Goal: Task Accomplishment & Management: Manage account settings

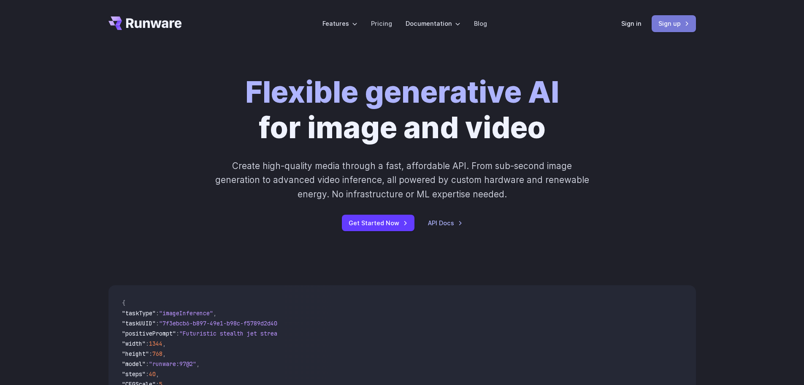
click at [673, 30] on link "Sign up" at bounding box center [674, 23] width 44 height 16
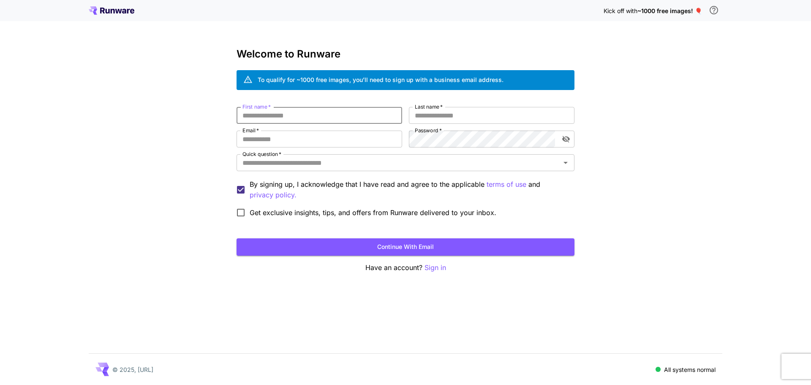
click at [347, 114] on input "First name   *" at bounding box center [319, 115] width 166 height 17
type input "*****"
type input "********"
click at [271, 141] on input "Email   *" at bounding box center [319, 138] width 166 height 17
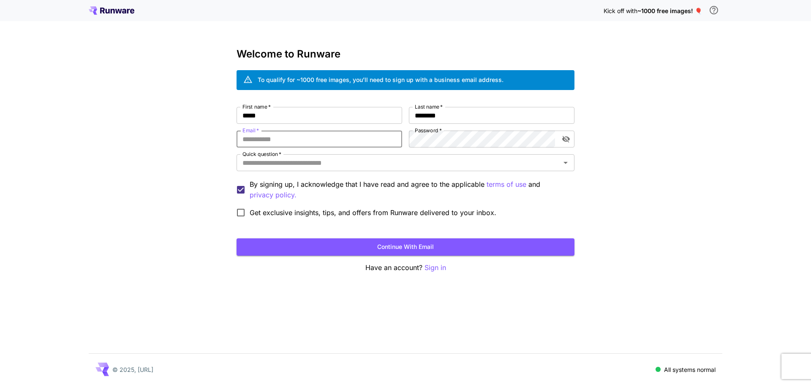
type input "**********"
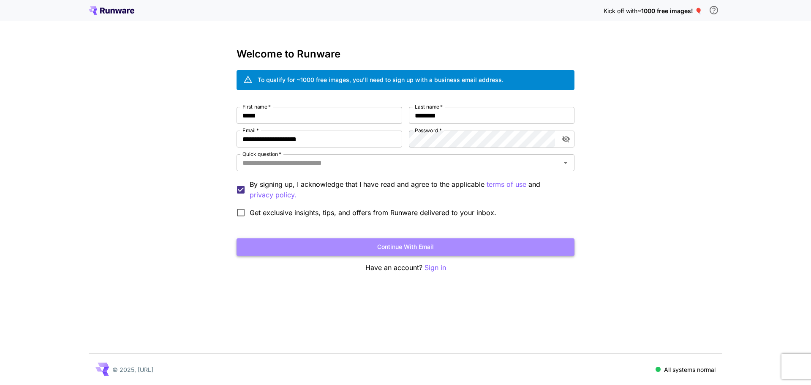
click at [394, 243] on button "Continue with email" at bounding box center [405, 246] width 338 height 17
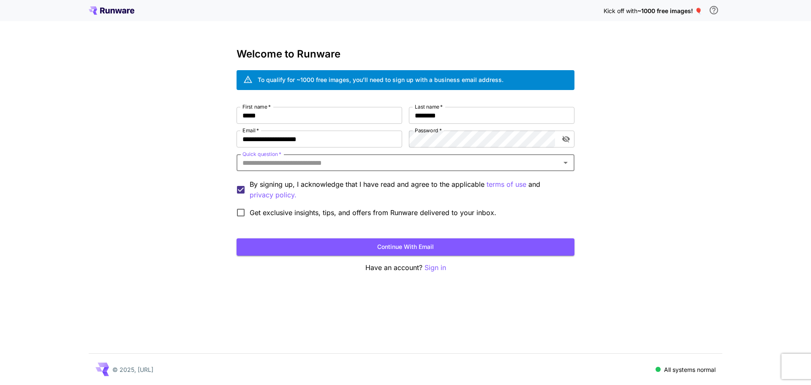
click at [341, 168] on div "Quick question   *" at bounding box center [405, 162] width 338 height 17
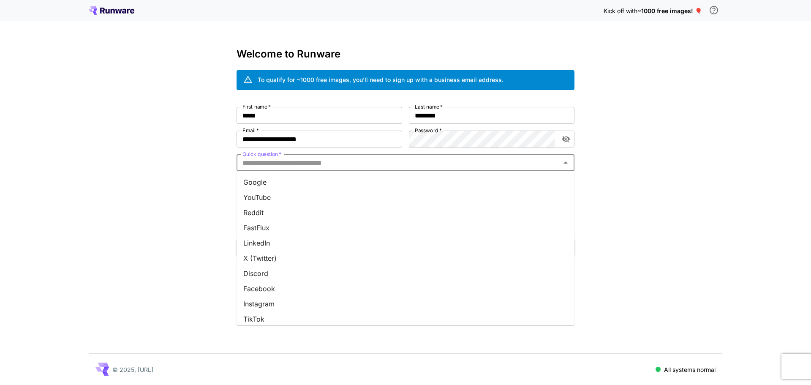
click at [292, 196] on li "YouTube" at bounding box center [405, 197] width 338 height 15
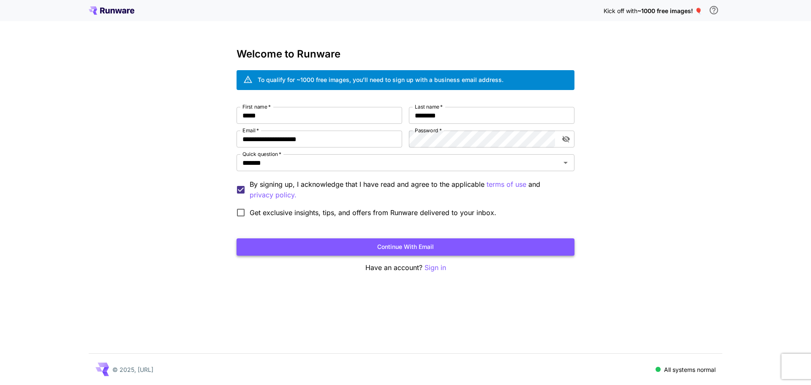
click at [401, 244] on button "Continue with email" at bounding box center [405, 246] width 338 height 17
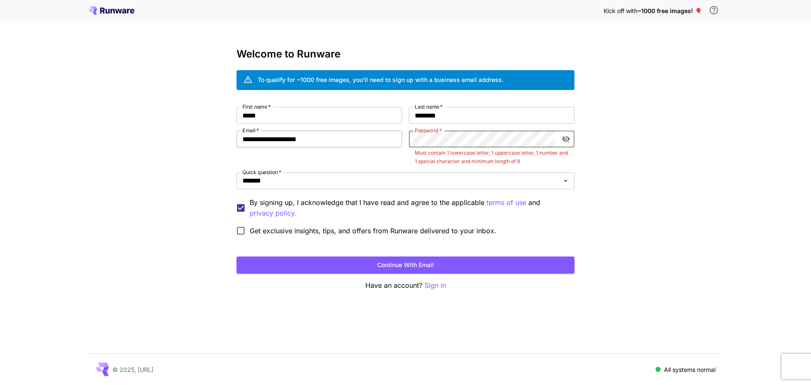
click at [355, 139] on div "**********" at bounding box center [405, 173] width 338 height 133
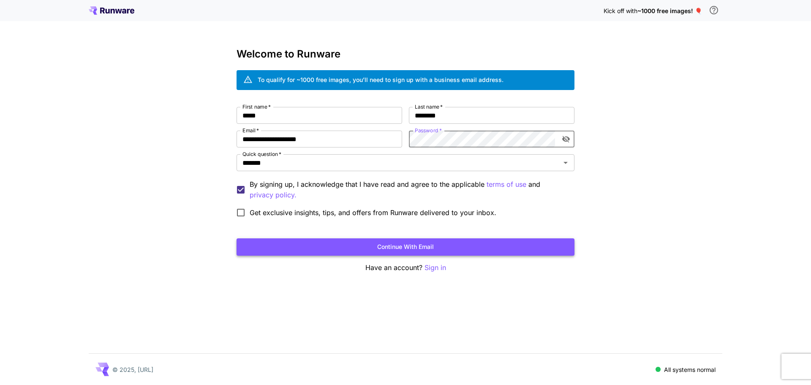
click at [404, 241] on button "Continue with email" at bounding box center [405, 246] width 338 height 17
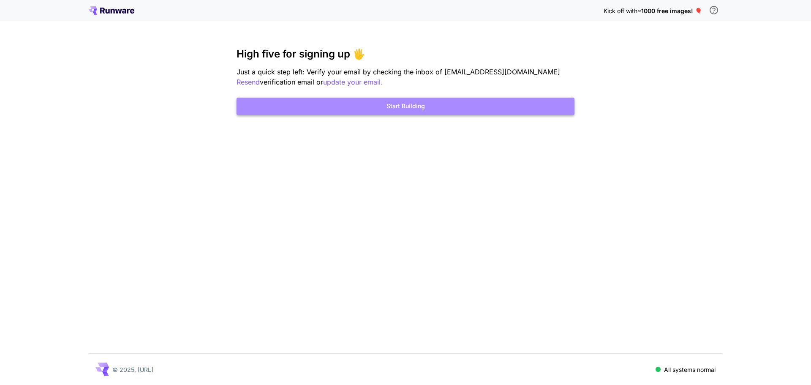
click at [426, 109] on button "Start Building" at bounding box center [405, 106] width 338 height 17
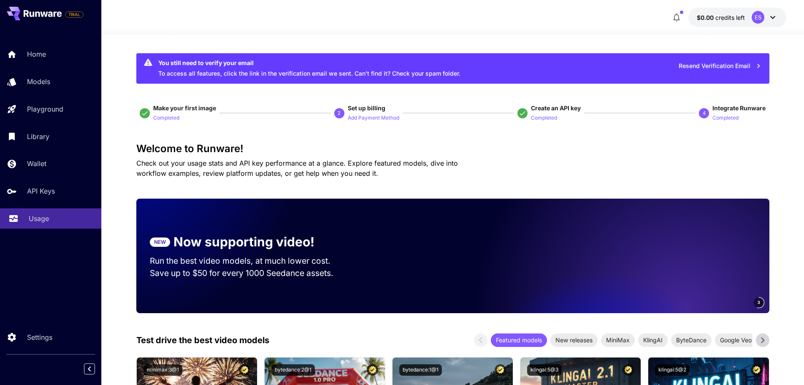
click at [46, 216] on p "Usage" at bounding box center [39, 218] width 20 height 10
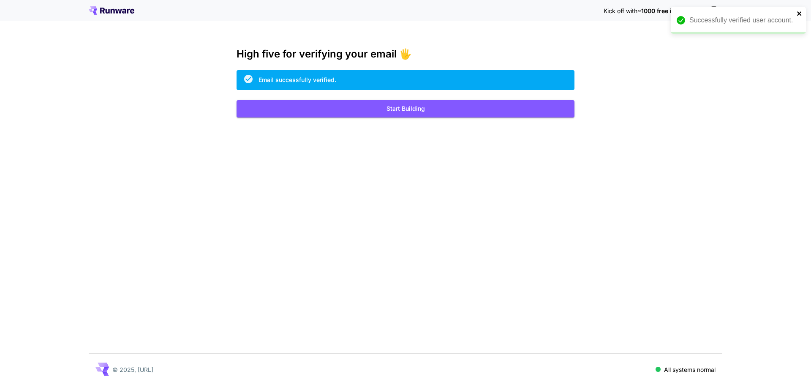
click at [798, 14] on icon "close" at bounding box center [799, 13] width 6 height 7
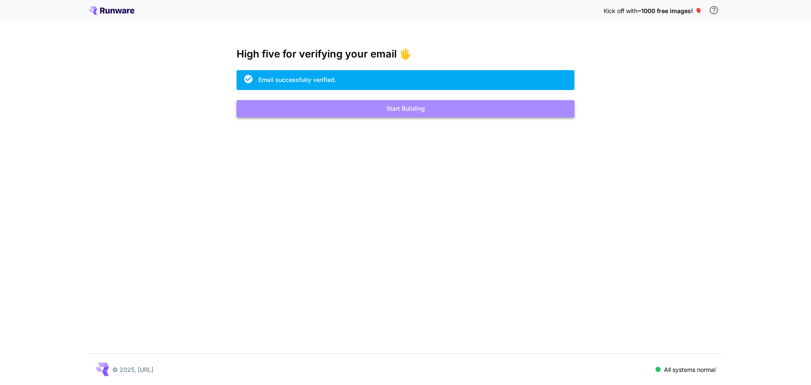
click at [384, 109] on button "Start Building" at bounding box center [405, 108] width 338 height 17
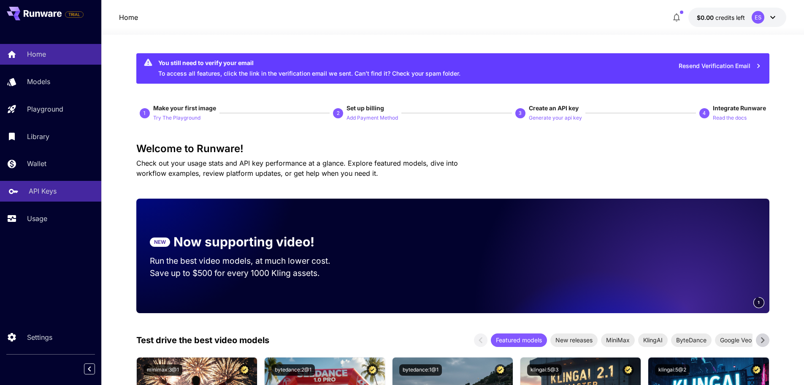
click at [30, 191] on p "API Keys" at bounding box center [43, 191] width 28 height 10
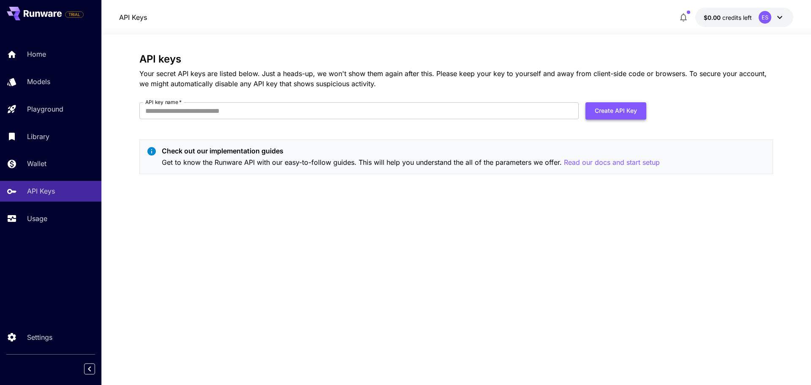
click at [600, 107] on button "Create API Key" at bounding box center [615, 110] width 61 height 17
click at [188, 108] on input "API key name   *" at bounding box center [358, 110] width 439 height 17
type input "******"
click at [627, 120] on form "API key name   * ****** API key name   * Create API Key" at bounding box center [392, 114] width 507 height 24
click at [626, 114] on button "Create API Key" at bounding box center [615, 110] width 61 height 17
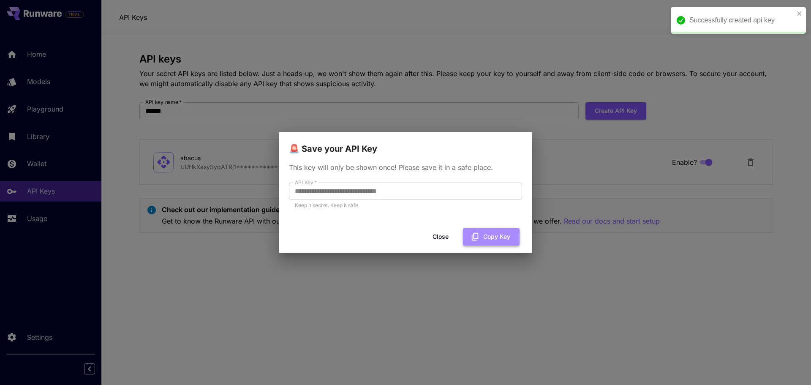
click at [475, 232] on icon "button" at bounding box center [474, 236] width 9 height 9
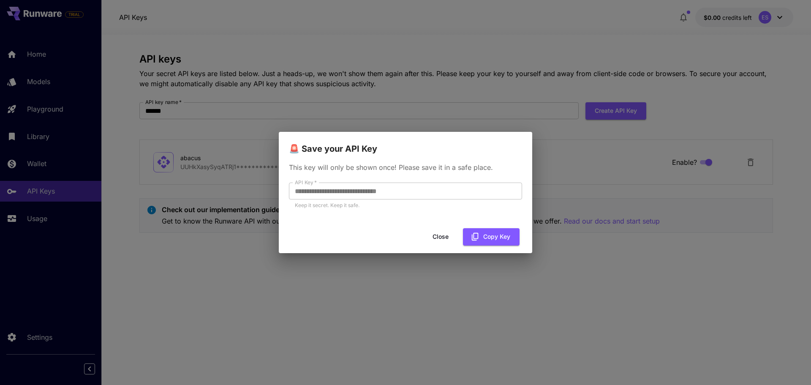
click at [570, 187] on div "**********" at bounding box center [405, 192] width 811 height 385
click at [439, 238] on button "Close" at bounding box center [440, 236] width 38 height 17
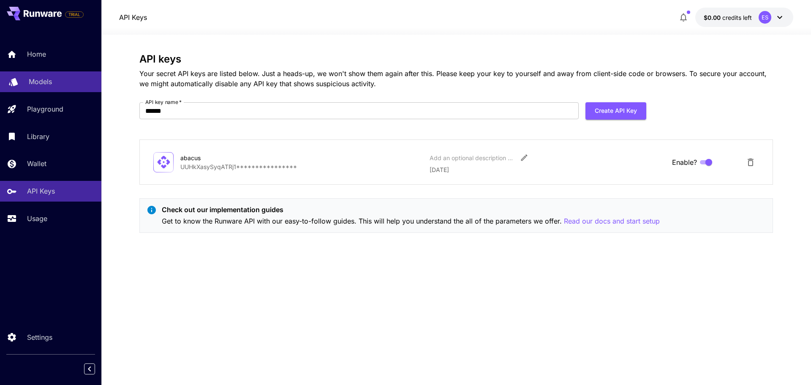
click at [35, 85] on p "Models" at bounding box center [40, 81] width 23 height 10
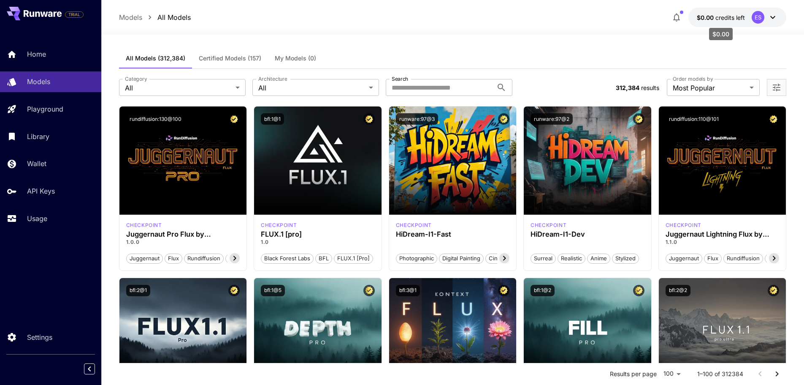
click at [724, 16] on span "credits left" at bounding box center [731, 17] width 30 height 7
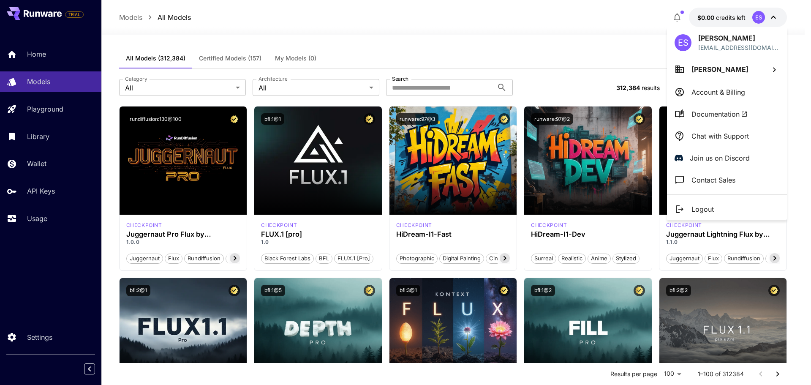
click at [36, 214] on div at bounding box center [405, 192] width 811 height 385
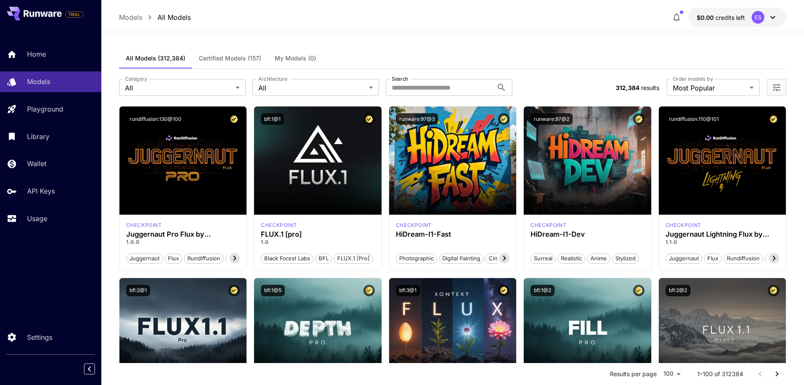
click at [33, 223] on div "ES Edgar Seraphin ndjelnsanga@gmail.com Edgar Seraphin Account & Billing Docume…" at bounding box center [67, 192] width 135 height 385
click at [36, 220] on p "Usage" at bounding box center [39, 218] width 20 height 10
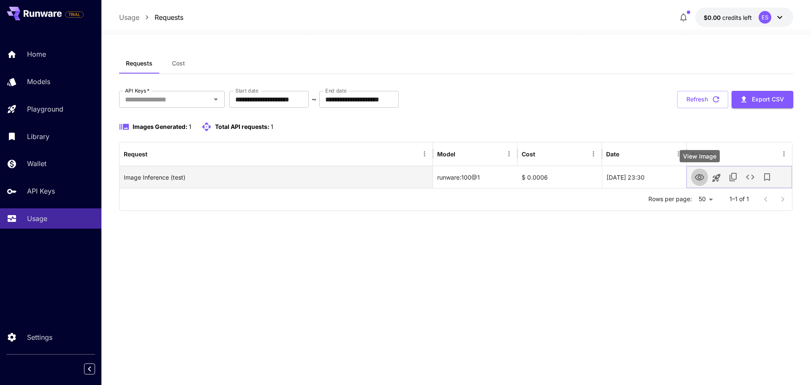
click at [699, 179] on icon "View Image" at bounding box center [699, 177] width 9 height 6
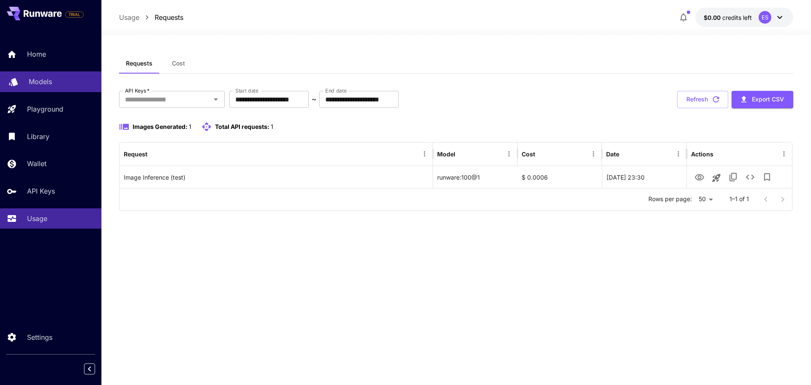
click at [42, 86] on p "Models" at bounding box center [40, 81] width 23 height 10
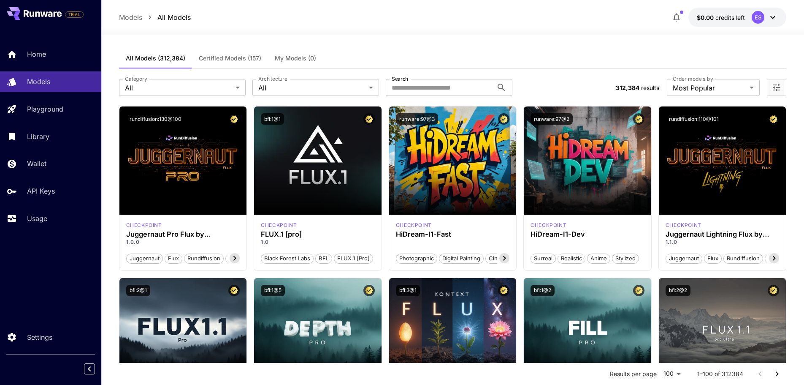
click at [750, 14] on button "$0.00 credits left ES" at bounding box center [738, 17] width 98 height 19
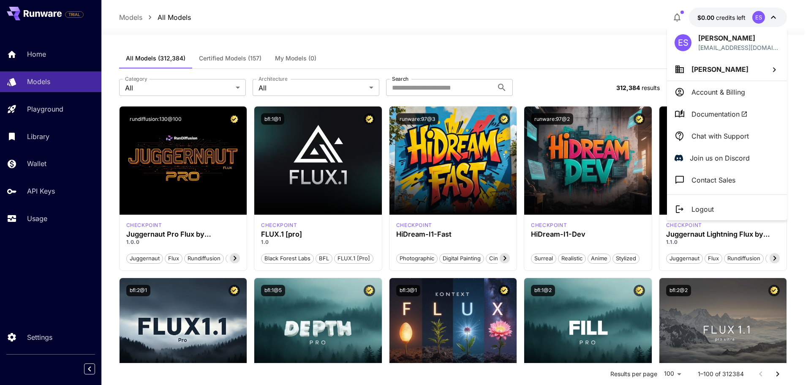
click at [718, 94] on p "Account & Billing" at bounding box center [718, 92] width 54 height 10
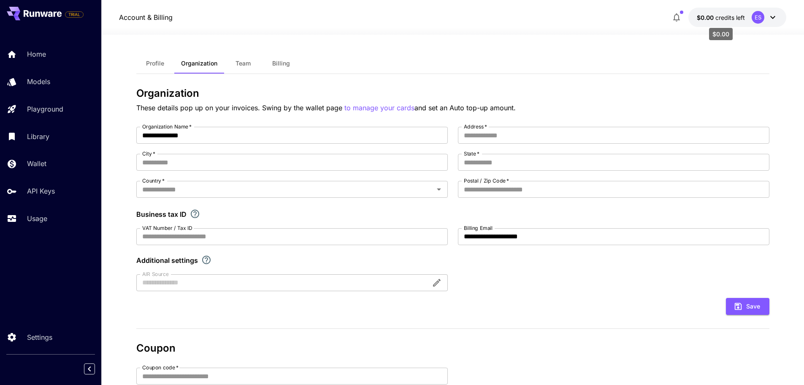
click at [716, 17] on span "credits left" at bounding box center [731, 17] width 30 height 7
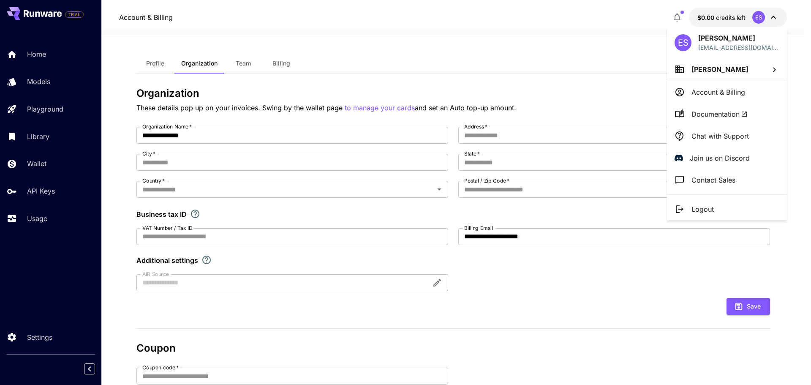
click at [726, 42] on p "Edgar Seraphin" at bounding box center [738, 38] width 81 height 10
click at [758, 71] on li "Edgar Seraphin" at bounding box center [727, 69] width 120 height 23
drag, startPoint x: 51, startPoint y: 216, endPoint x: 13, endPoint y: 220, distance: 38.2
click at [49, 217] on div at bounding box center [405, 192] width 811 height 385
drag, startPoint x: 14, startPoint y: 220, endPoint x: 41, endPoint y: 220, distance: 26.2
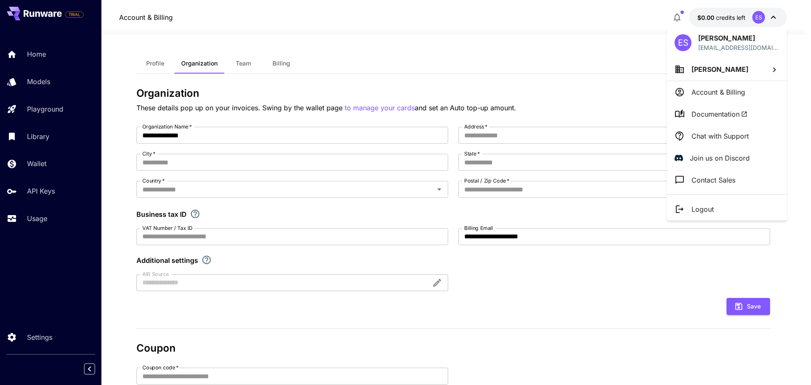
click at [33, 220] on div at bounding box center [405, 192] width 811 height 385
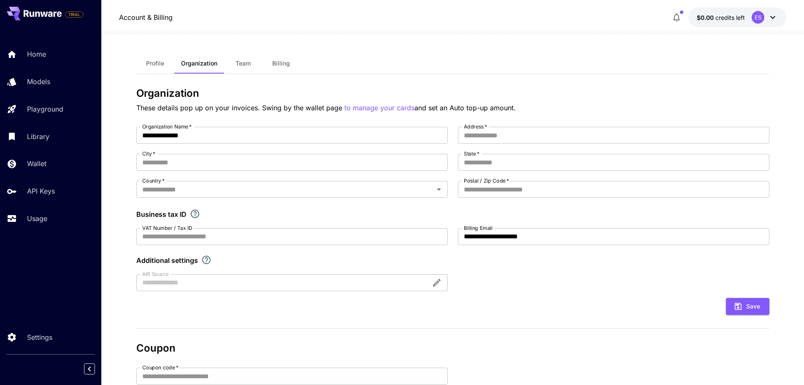
click at [41, 220] on div "ES Edgar Seraphin ndjelnsanga@gmail.com Edgar Seraphin Account & Billing Docume…" at bounding box center [67, 192] width 135 height 385
click at [38, 219] on p "Usage" at bounding box center [39, 218] width 20 height 10
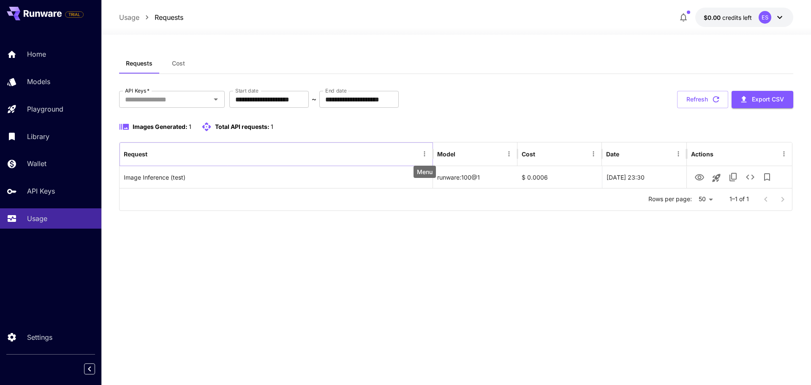
click at [422, 155] on icon "Menu" at bounding box center [425, 154] width 8 height 8
click at [536, 259] on div "**********" at bounding box center [456, 209] width 674 height 313
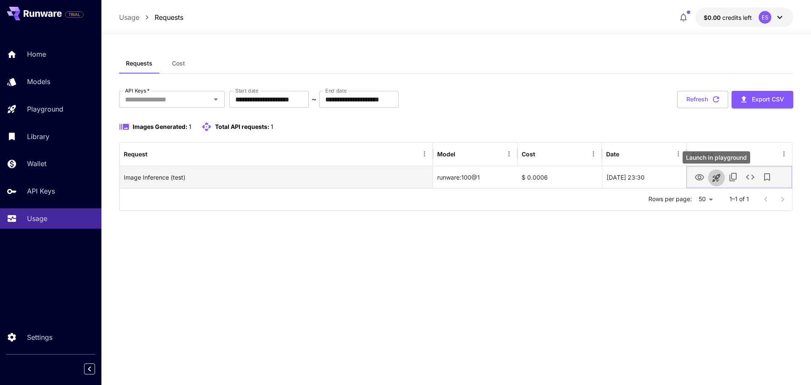
click at [717, 179] on icon "Launch in playground" at bounding box center [716, 178] width 8 height 8
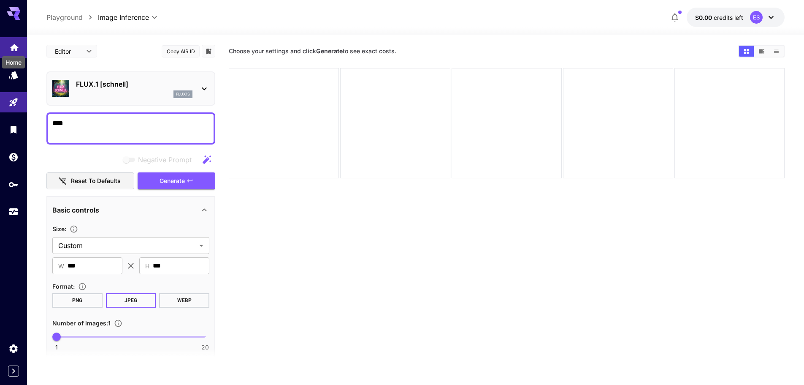
click at [16, 42] on icon "Home" at bounding box center [14, 45] width 10 height 10
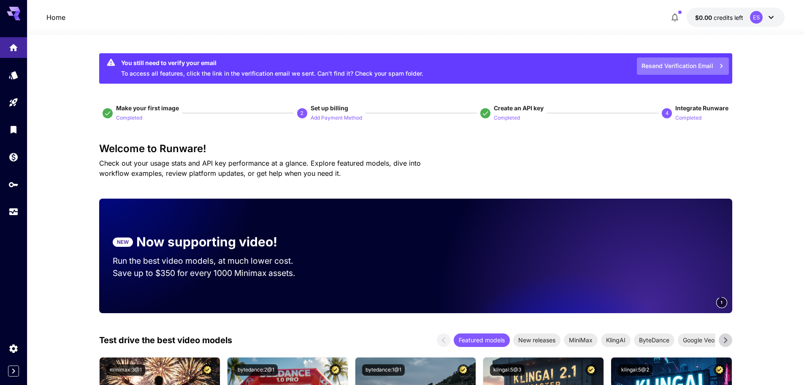
click at [684, 65] on button "Resend Verification Email" at bounding box center [683, 65] width 92 height 17
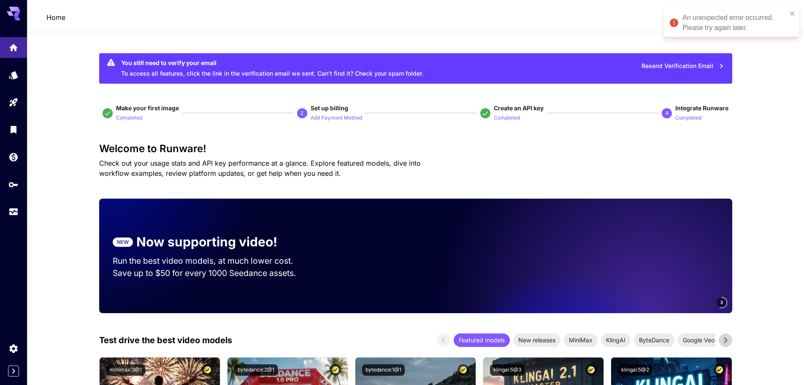
click at [11, 13] on icon at bounding box center [14, 11] width 14 height 9
click at [6, 209] on link at bounding box center [13, 211] width 27 height 21
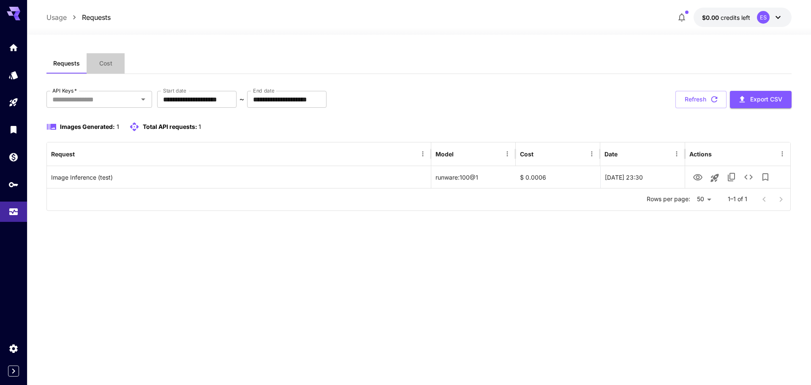
click at [114, 64] on button "Cost" at bounding box center [106, 63] width 38 height 20
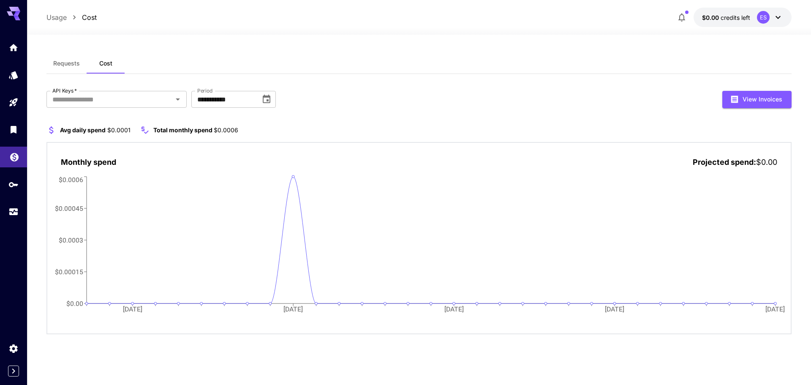
click at [14, 161] on link at bounding box center [13, 157] width 27 height 21
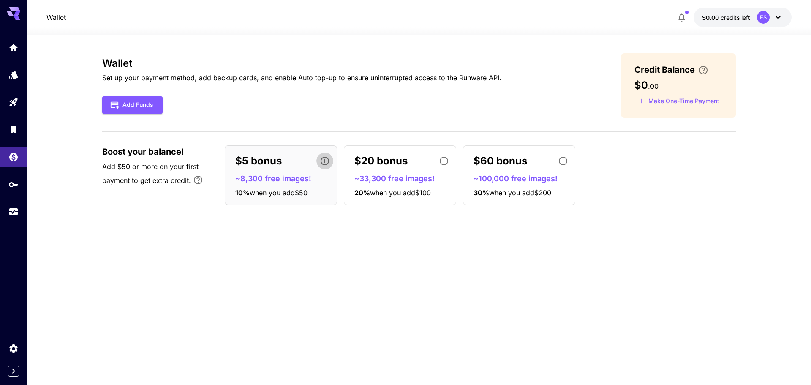
click at [324, 161] on icon "button" at bounding box center [324, 161] width 8 height 8
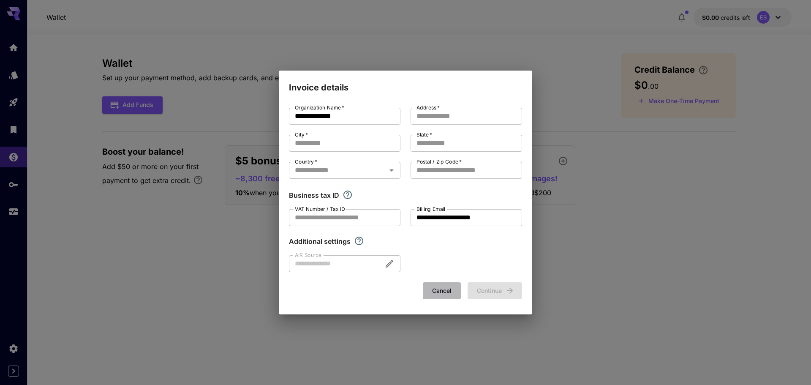
click at [443, 290] on button "Cancel" at bounding box center [442, 290] width 38 height 17
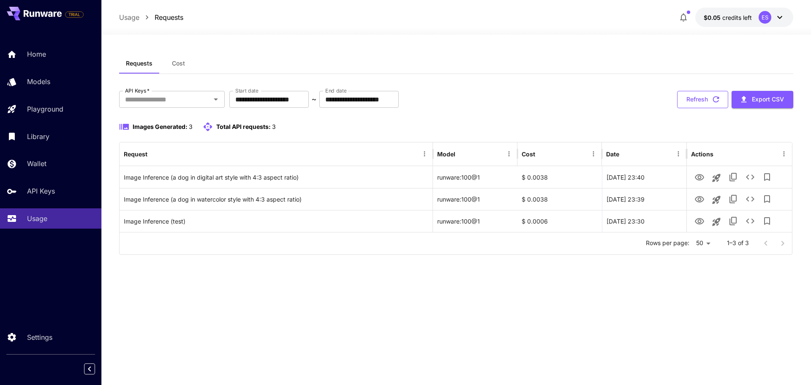
click at [712, 100] on icon "button" at bounding box center [715, 99] width 9 height 9
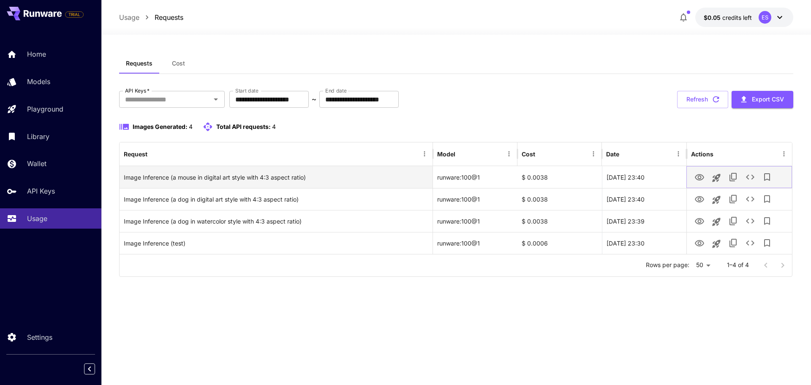
click at [699, 175] on icon "View Image" at bounding box center [699, 177] width 9 height 6
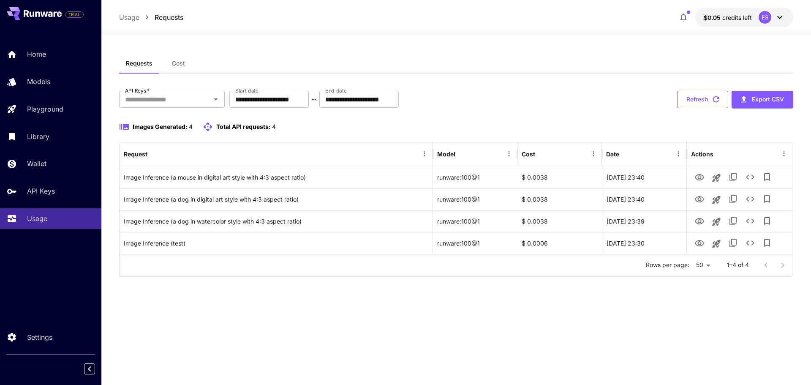
click at [695, 98] on button "Refresh" at bounding box center [702, 99] width 51 height 17
click at [703, 94] on button "Refresh" at bounding box center [702, 99] width 51 height 17
click at [700, 101] on button "Refresh" at bounding box center [702, 99] width 51 height 17
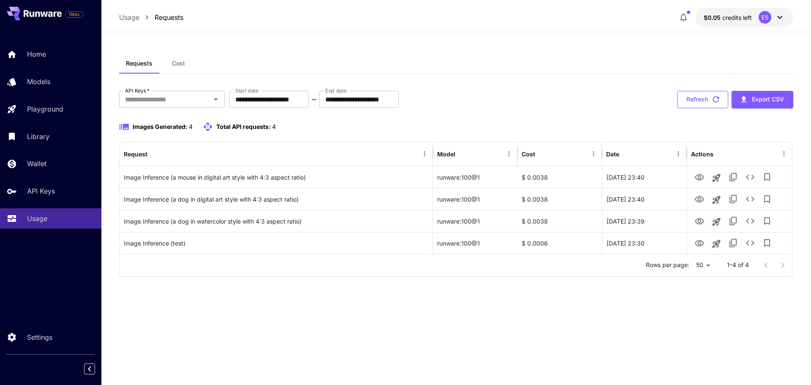
click at [704, 102] on button "Refresh" at bounding box center [702, 99] width 51 height 17
click at [696, 98] on button "Refresh" at bounding box center [702, 99] width 51 height 17
click at [688, 103] on button "Refresh" at bounding box center [702, 99] width 51 height 17
click at [704, 97] on button "Refresh" at bounding box center [702, 99] width 51 height 17
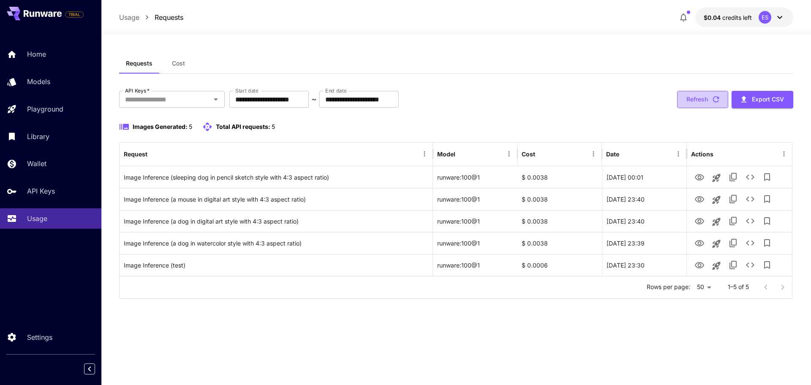
click at [701, 102] on button "Refresh" at bounding box center [702, 99] width 51 height 17
click at [685, 99] on button "Refresh" at bounding box center [702, 99] width 51 height 17
click at [703, 102] on button "Refresh" at bounding box center [702, 99] width 51 height 17
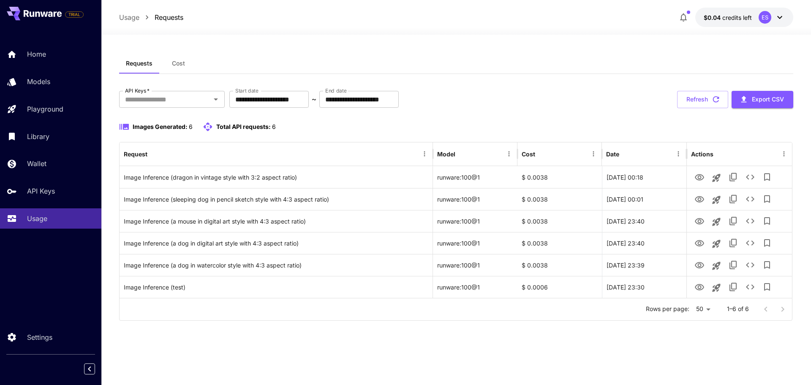
click at [188, 65] on button "Cost" at bounding box center [178, 63] width 38 height 20
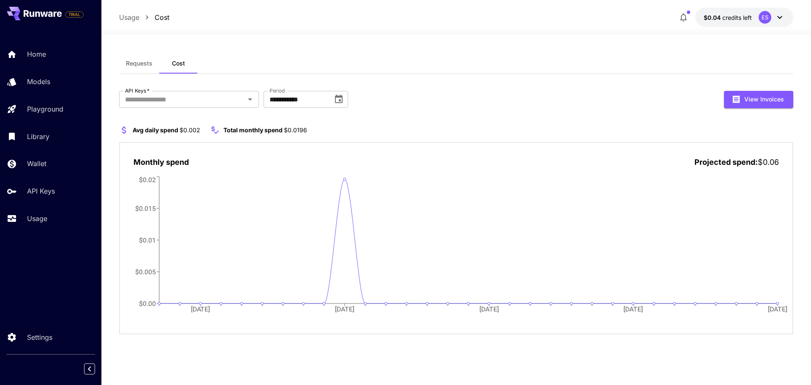
click at [140, 61] on span "Requests" at bounding box center [139, 64] width 27 height 8
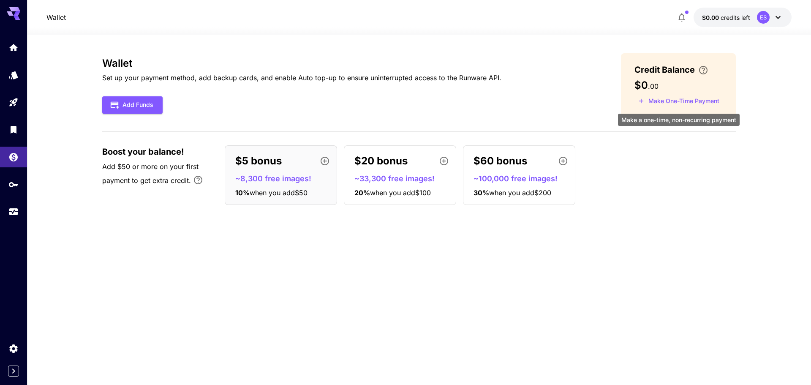
click at [706, 100] on button "Make One-Time Payment" at bounding box center [678, 101] width 89 height 13
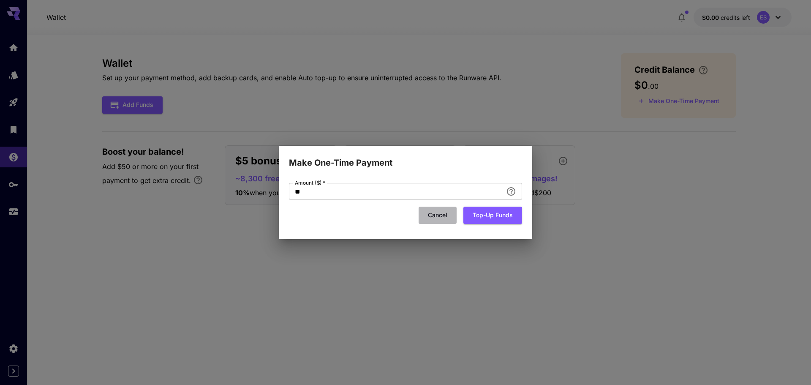
click at [437, 218] on button "Cancel" at bounding box center [437, 214] width 38 height 17
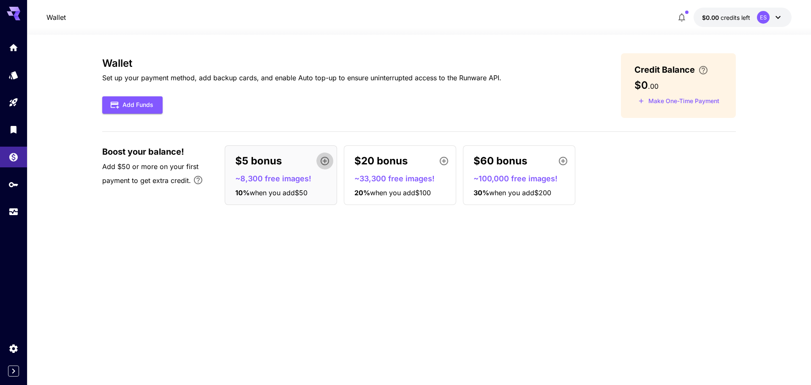
click at [326, 161] on icon "button" at bounding box center [325, 161] width 10 height 10
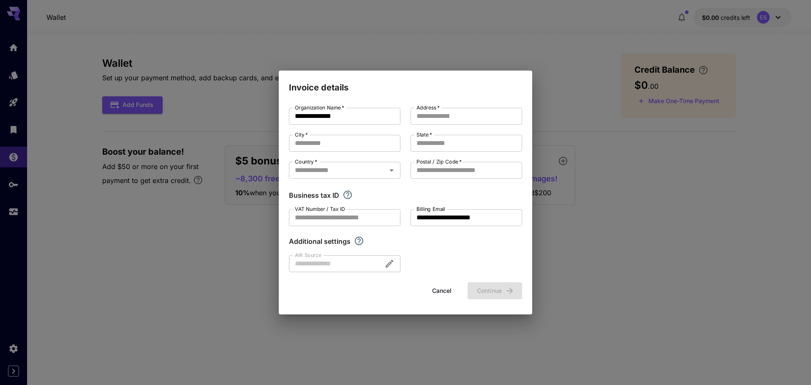
click at [440, 293] on button "Cancel" at bounding box center [442, 290] width 38 height 17
